Goal: Task Accomplishment & Management: Manage account settings

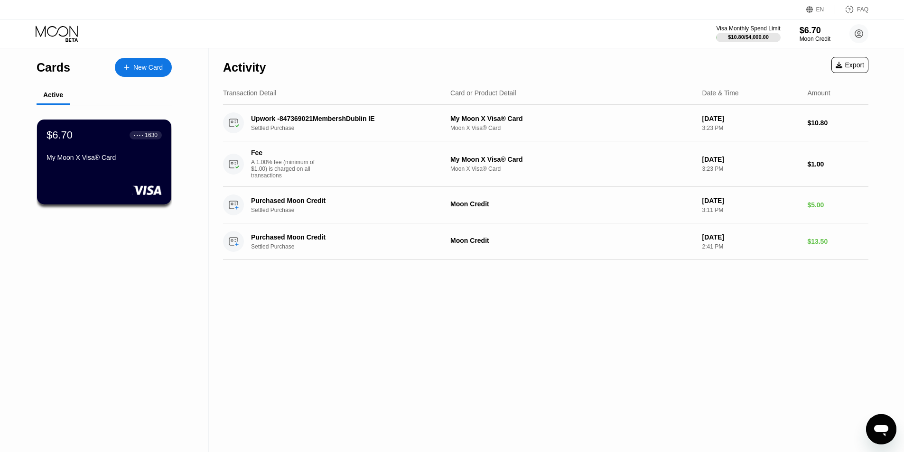
click at [798, 35] on div "Visa Monthly Spend Limit $10.80 / $4,000.00 $6.70 Moon Credit [PERSON_NAME][DOM…" at bounding box center [792, 33] width 152 height 19
click at [854, 32] on circle at bounding box center [858, 33] width 19 height 19
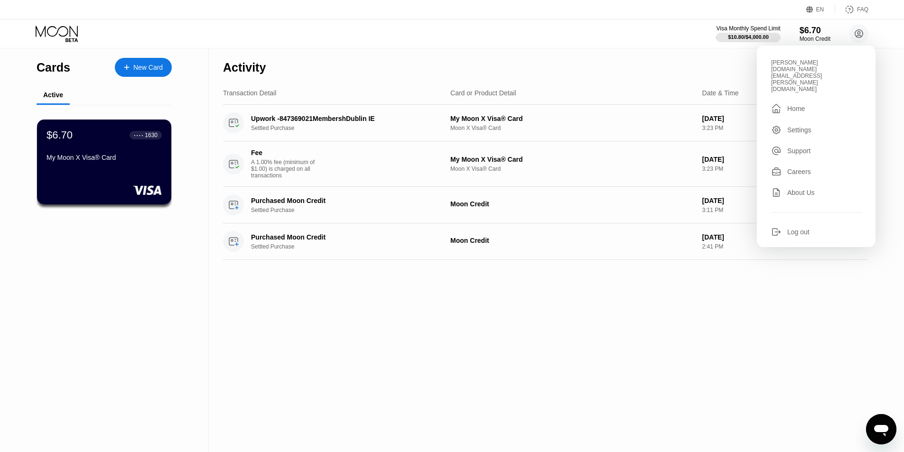
click at [807, 103] on div " Home" at bounding box center [816, 108] width 90 height 11
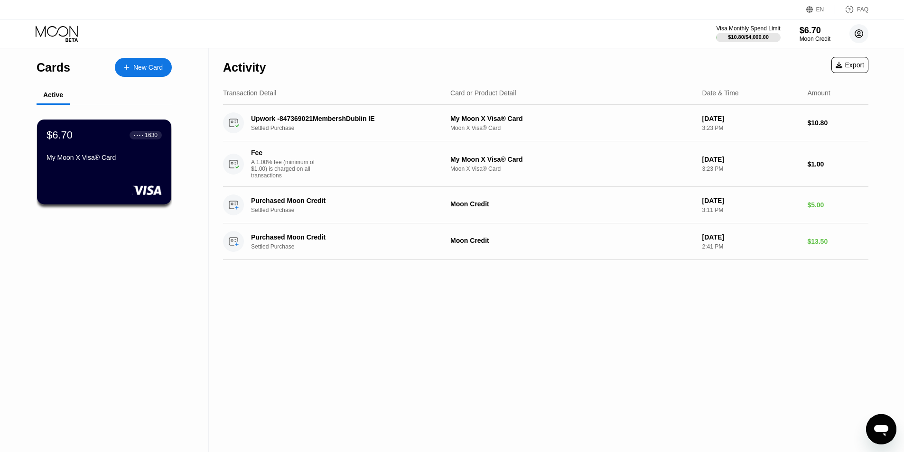
click at [866, 35] on circle at bounding box center [858, 33] width 19 height 19
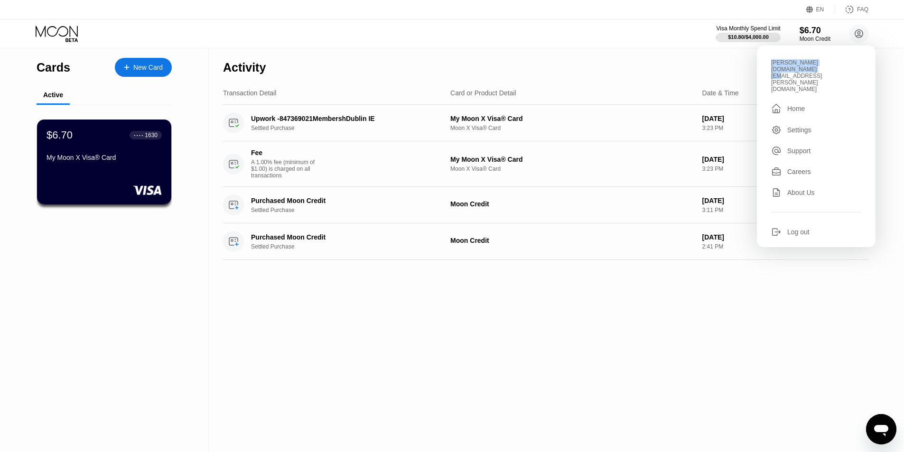
drag, startPoint x: 848, startPoint y: 62, endPoint x: 759, endPoint y: 56, distance: 89.0
click at [759, 56] on div "[PERSON_NAME][DOMAIN_NAME][EMAIL_ADDRESS][PERSON_NAME][DOMAIN_NAME]  Home Sett…" at bounding box center [816, 147] width 119 height 202
copy div "[PERSON_NAME][DOMAIN_NAME][EMAIL_ADDRESS][PERSON_NAME][DOMAIN_NAME]"
click at [349, 348] on div "Activity Export Transaction Detail Card or Product Detail Date & Time Amount Up…" at bounding box center [546, 250] width 674 height 404
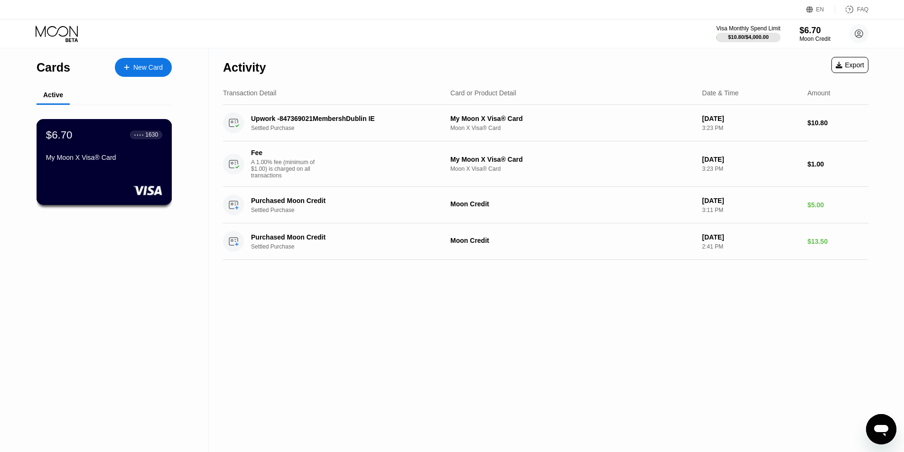
click at [139, 161] on div "My Moon X Visa® Card" at bounding box center [104, 158] width 116 height 8
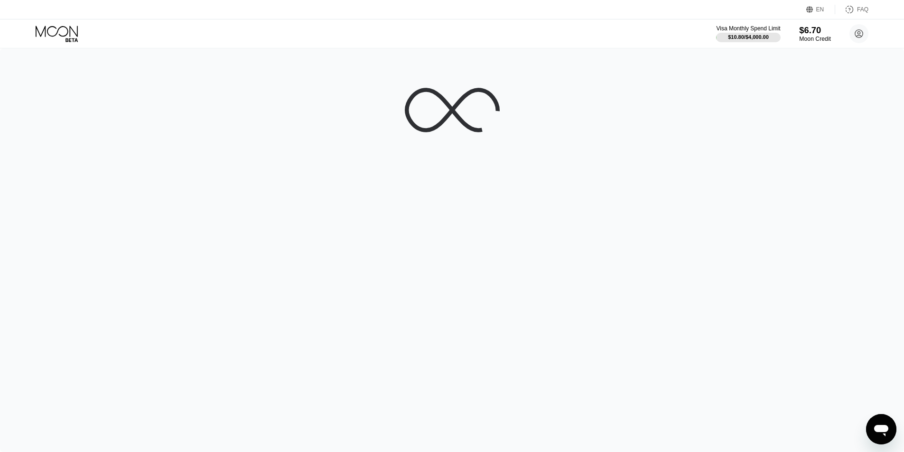
click at [812, 37] on div "Moon Credit" at bounding box center [815, 39] width 32 height 7
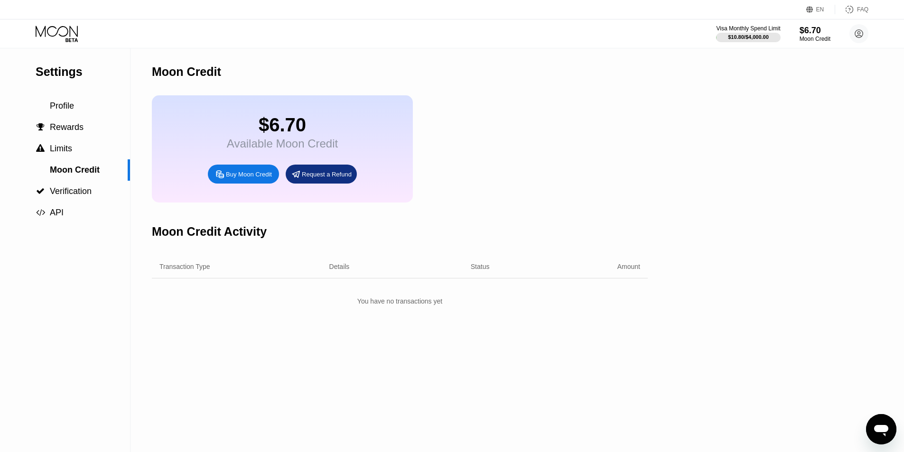
click at [71, 33] on icon at bounding box center [58, 34] width 44 height 17
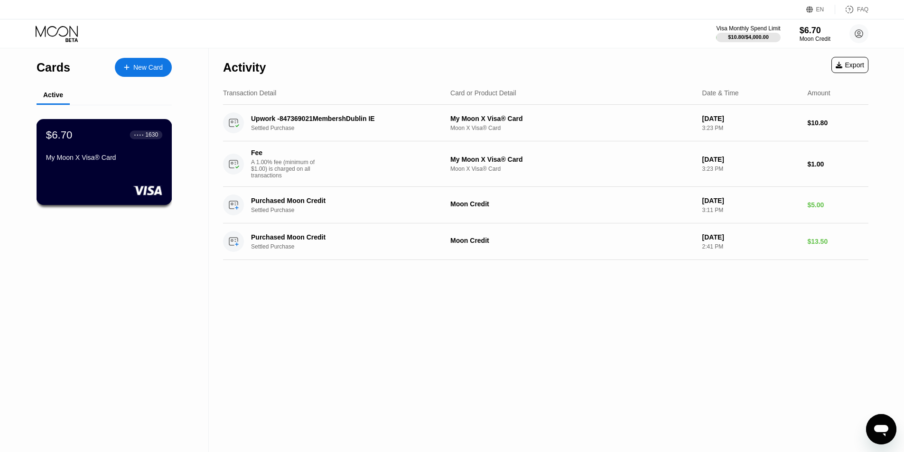
click at [94, 161] on div "My Moon X Visa® Card" at bounding box center [104, 158] width 116 height 8
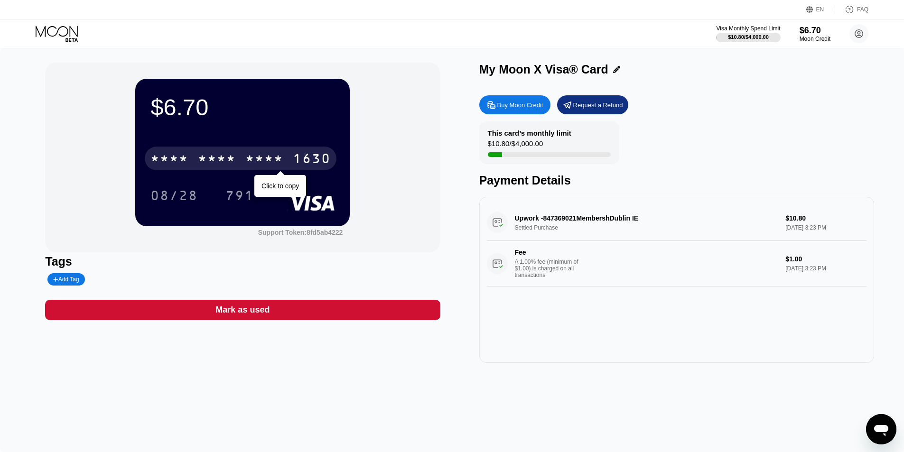
click at [273, 155] on div "* * * *" at bounding box center [264, 159] width 38 height 15
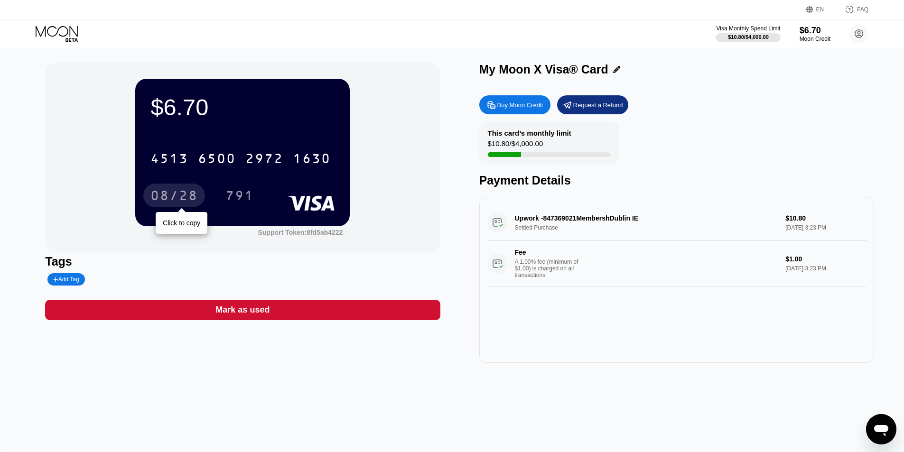
click at [177, 201] on div "08/28" at bounding box center [173, 196] width 47 height 15
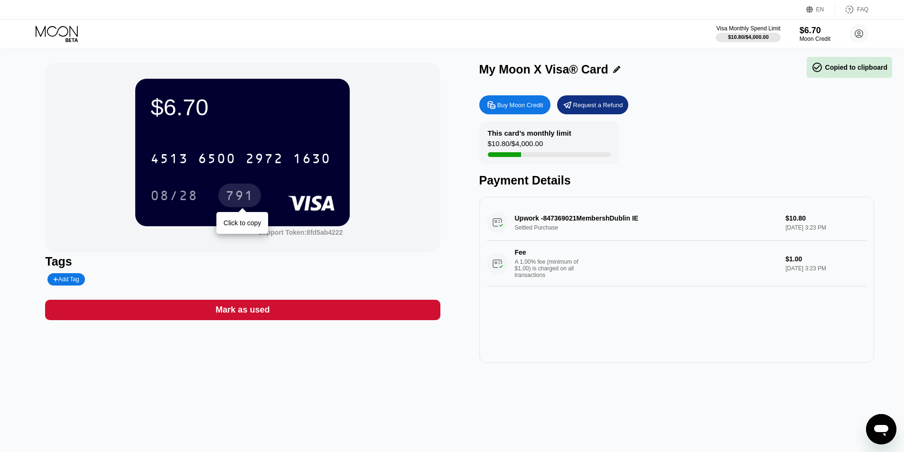
drag, startPoint x: 243, startPoint y: 196, endPoint x: 251, endPoint y: 196, distance: 8.1
click at [243, 196] on div "791" at bounding box center [239, 196] width 28 height 15
click at [854, 29] on circle at bounding box center [858, 33] width 19 height 19
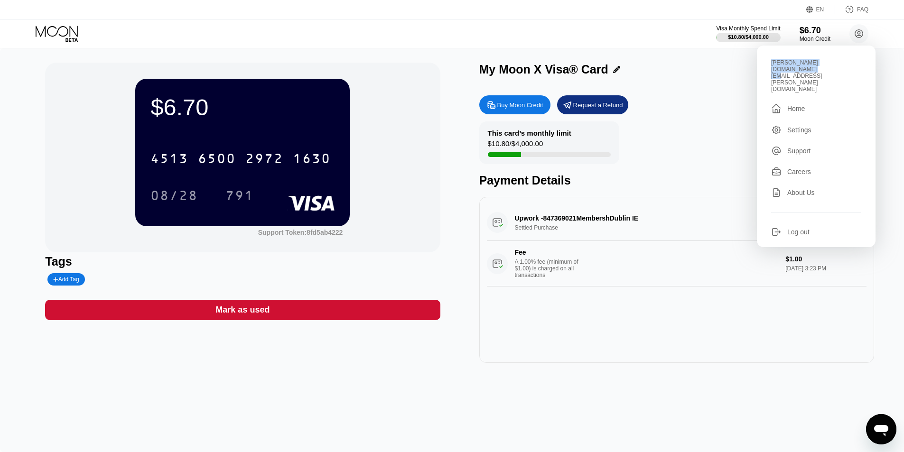
copy div "[PERSON_NAME][DOMAIN_NAME][EMAIL_ADDRESS][PERSON_NAME][DOMAIN_NAME]"
drag, startPoint x: 851, startPoint y: 64, endPoint x: 769, endPoint y: 59, distance: 82.7
click at [769, 59] on div "[PERSON_NAME][DOMAIN_NAME][EMAIL_ADDRESS][PERSON_NAME][DOMAIN_NAME]  Home Sett…" at bounding box center [816, 147] width 119 height 202
